Goal: Check status: Check status

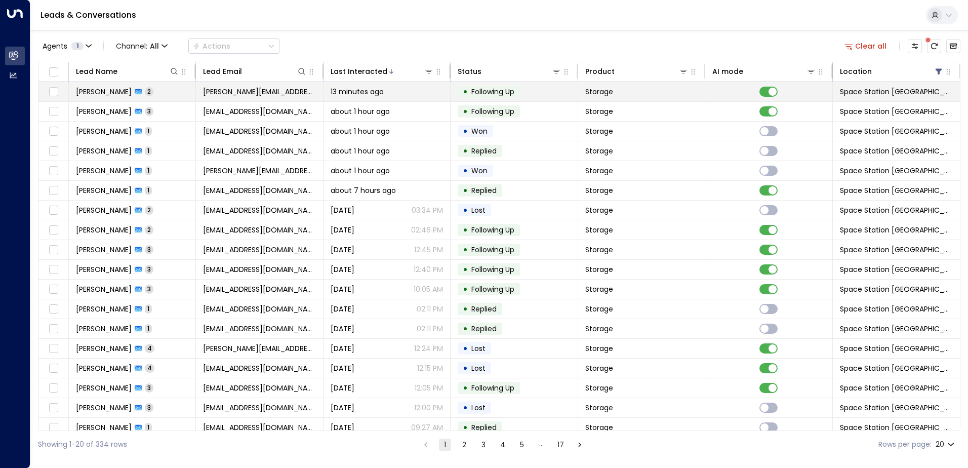
click at [537, 96] on td "• Following Up" at bounding box center [514, 91] width 127 height 19
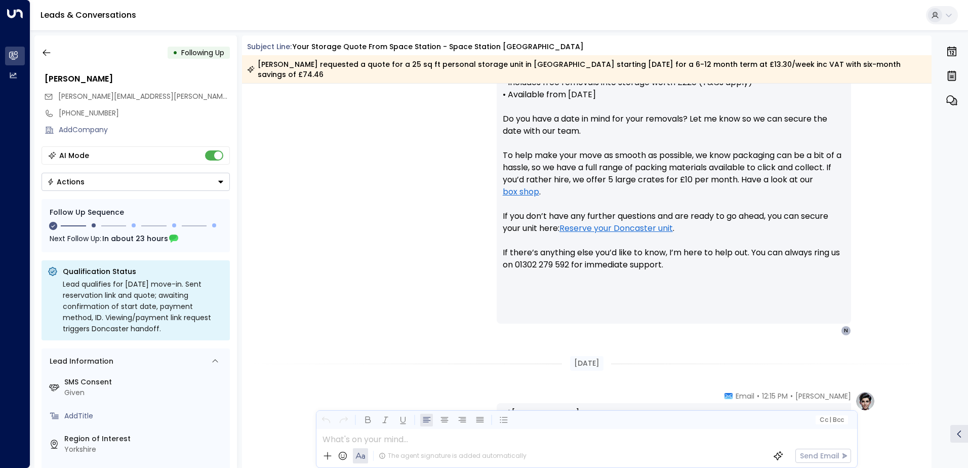
scroll to position [374, 0]
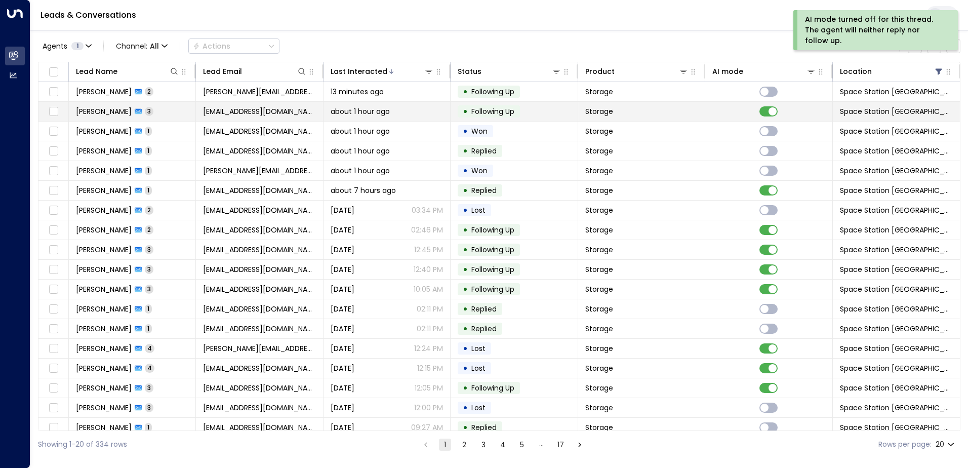
click at [446, 116] on td "about 1 hour ago" at bounding box center [387, 111] width 127 height 19
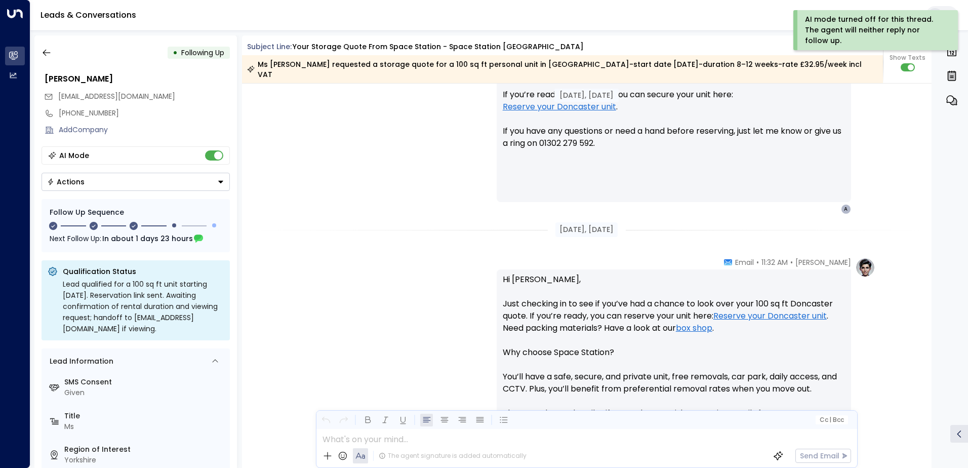
scroll to position [506, 0]
